Goal: Task Accomplishment & Management: Use online tool/utility

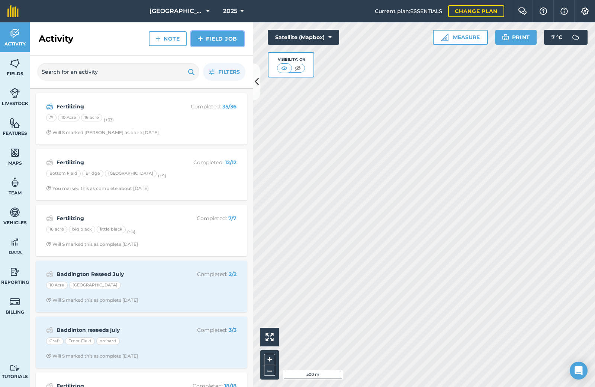
click at [202, 42] on img at bounding box center [200, 38] width 5 height 9
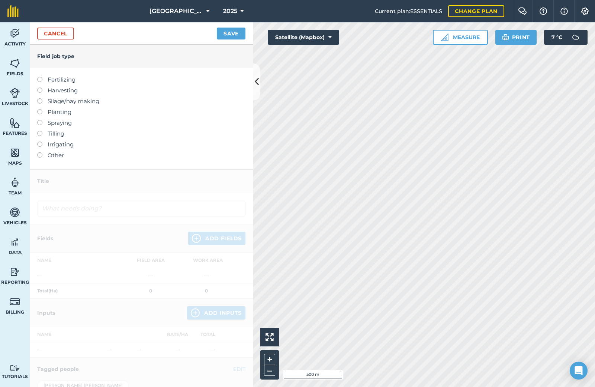
click at [52, 86] on ul "Fertilizing Harvesting Silage/hay making Planting Spraying Tilling Irrigating O…" at bounding box center [141, 117] width 208 height 84
click at [42, 98] on label at bounding box center [42, 98] width 10 height 0
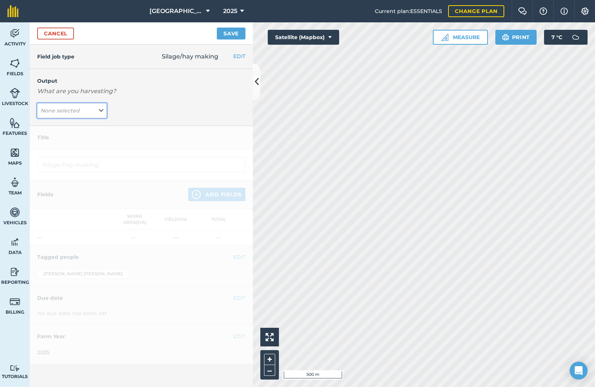
click at [87, 109] on button "None selected" at bounding box center [72, 110] width 70 height 15
click at [60, 127] on button "Silage ( t )" at bounding box center [72, 125] width 70 height 14
type input "Silage/hay making Silage"
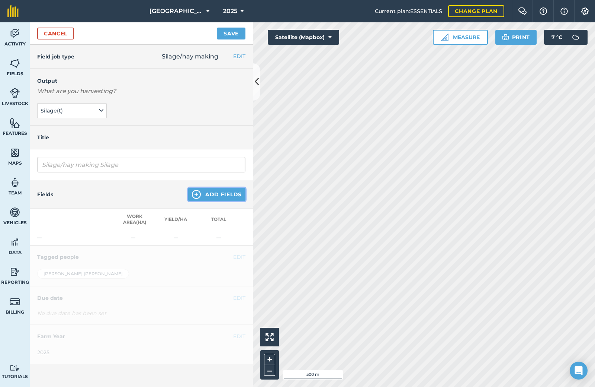
click at [219, 195] on button "Add Fields" at bounding box center [216, 193] width 57 height 13
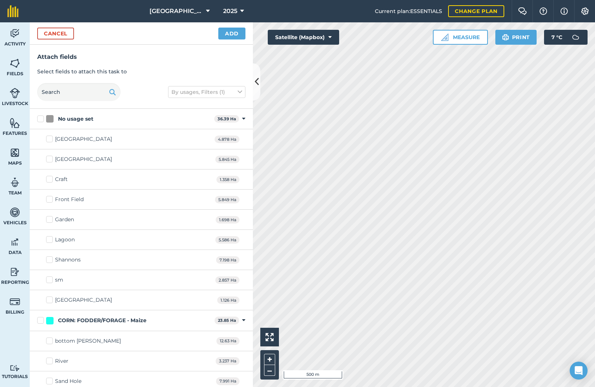
checkbox input "true"
checkbox input "false"
checkbox input "true"
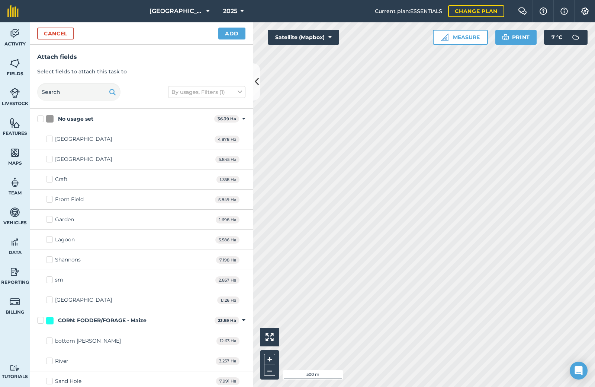
checkbox input "true"
click at [234, 34] on button "Add" at bounding box center [231, 34] width 27 height 12
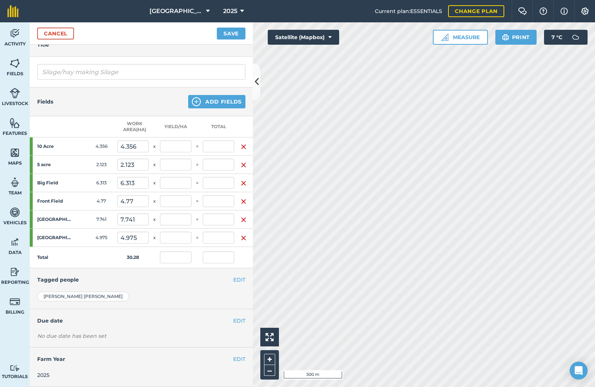
scroll to position [98, 0]
click at [238, 316] on button "EDIT" at bounding box center [239, 320] width 12 height 8
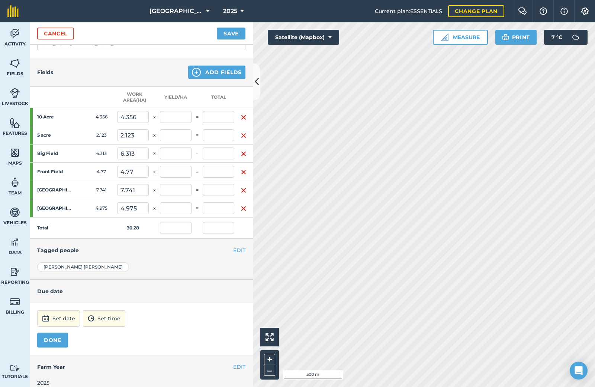
scroll to position [135, 0]
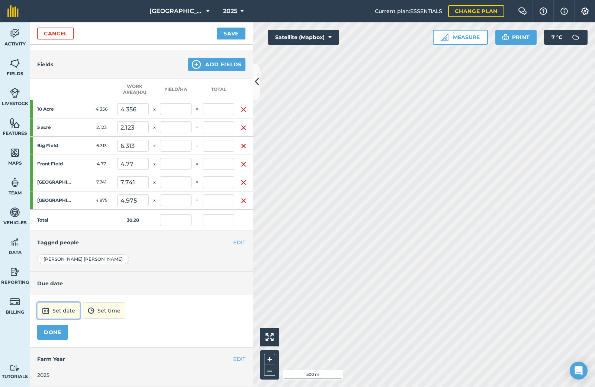
click at [58, 302] on button "Set date" at bounding box center [58, 310] width 43 height 16
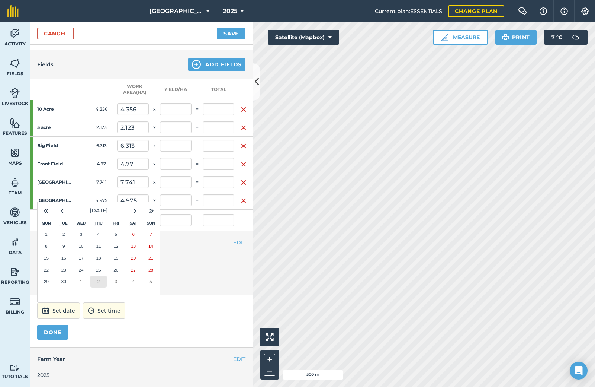
click at [100, 276] on button "2" at bounding box center [98, 281] width 17 height 12
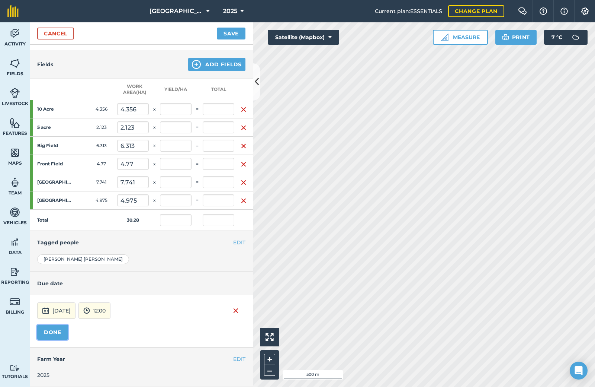
click at [54, 324] on button "DONE" at bounding box center [52, 331] width 31 height 15
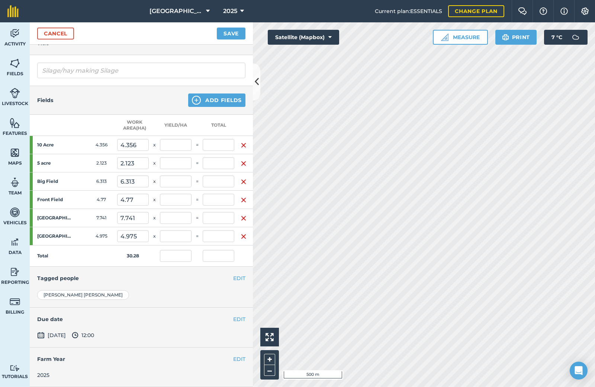
scroll to position [100, 0]
click at [234, 36] on button "Save" at bounding box center [231, 34] width 29 height 12
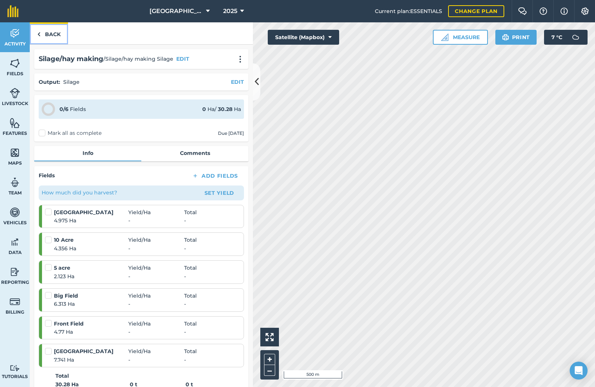
click at [53, 39] on link "Back" at bounding box center [49, 33] width 38 height 22
